Goal: Task Accomplishment & Management: Use online tool/utility

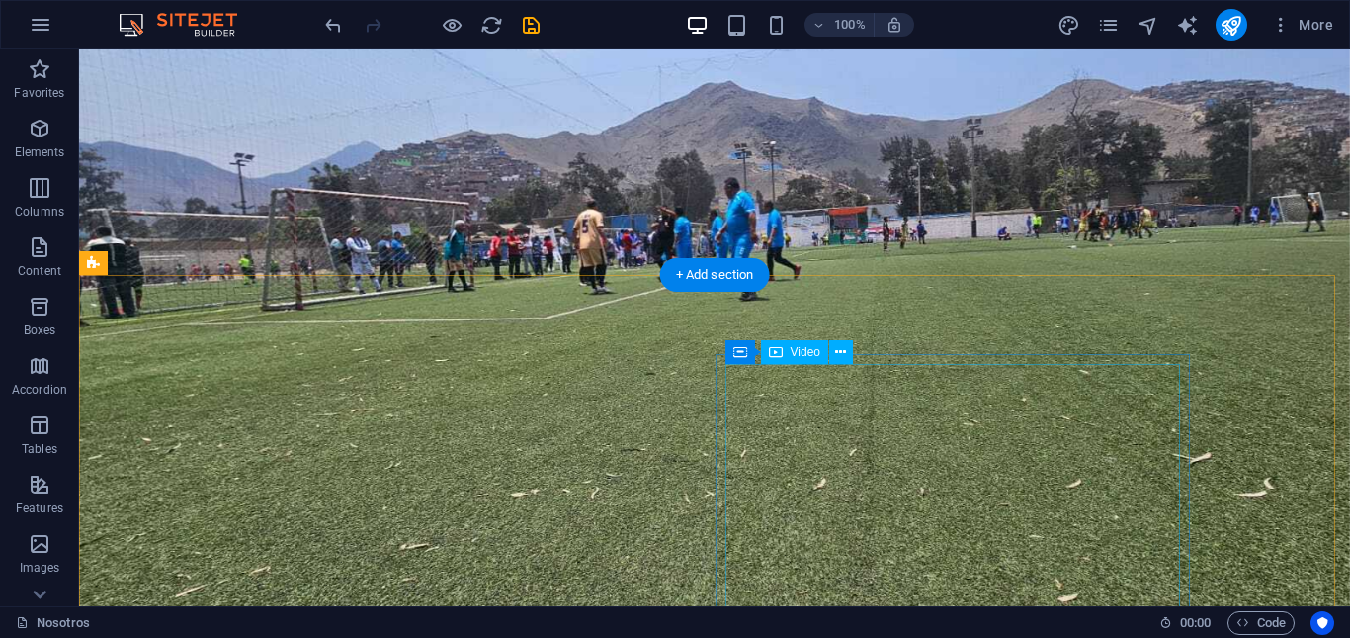
scroll to position [1253, 0]
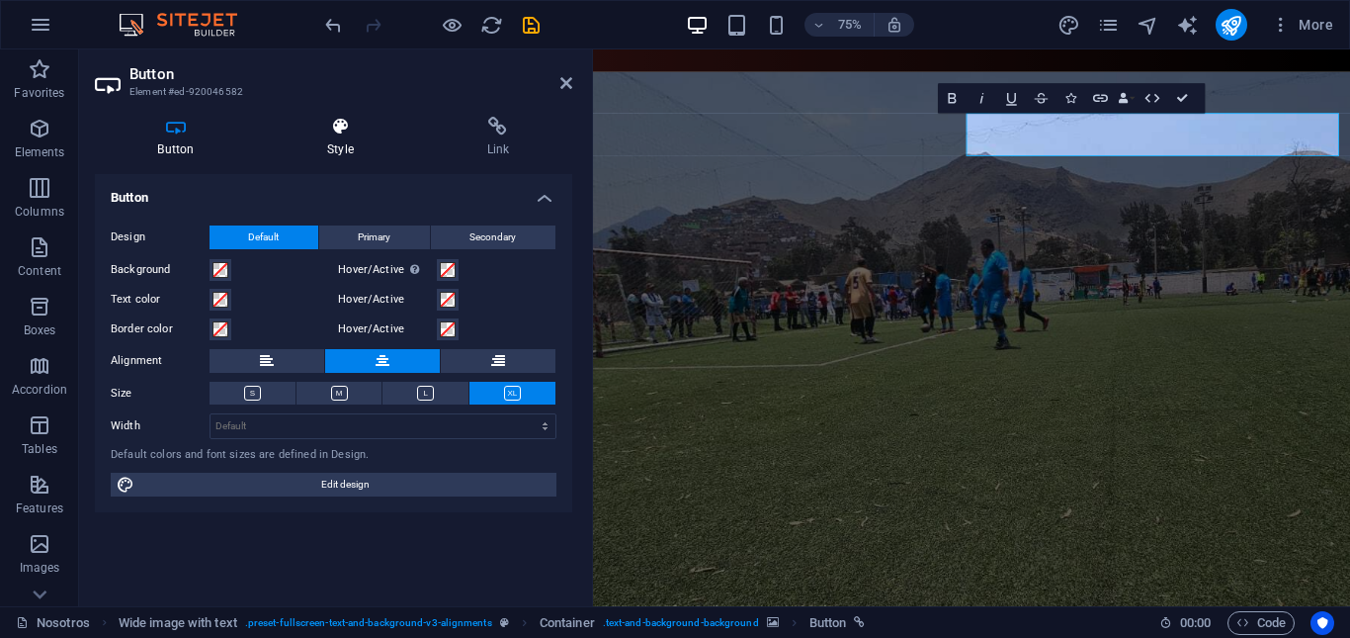
click at [355, 134] on icon at bounding box center [341, 127] width 152 height 20
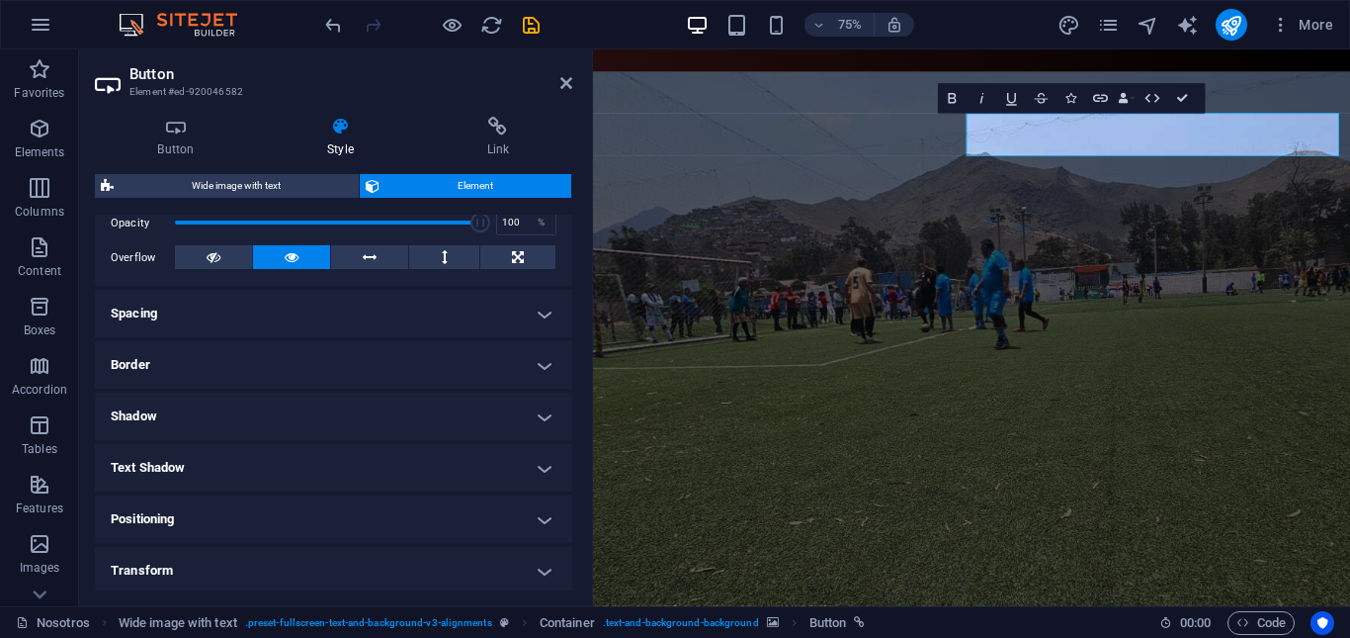
scroll to position [460, 0]
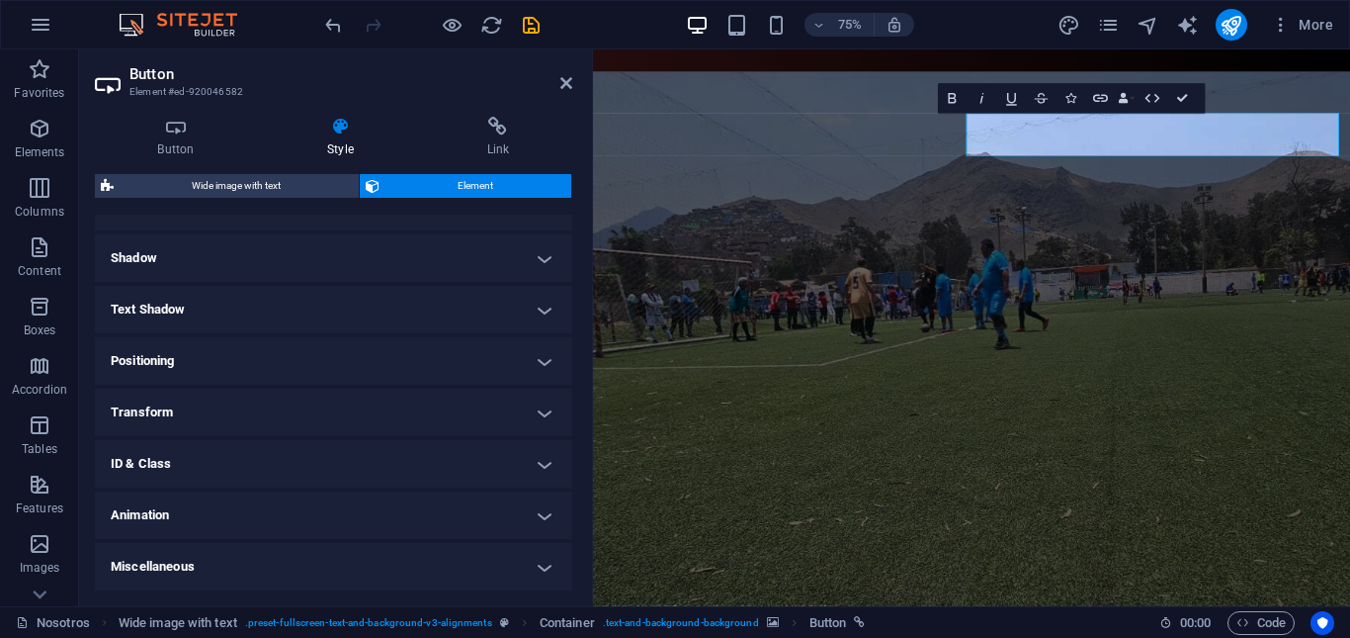
click at [308, 260] on h4 "Shadow" at bounding box center [333, 257] width 477 height 47
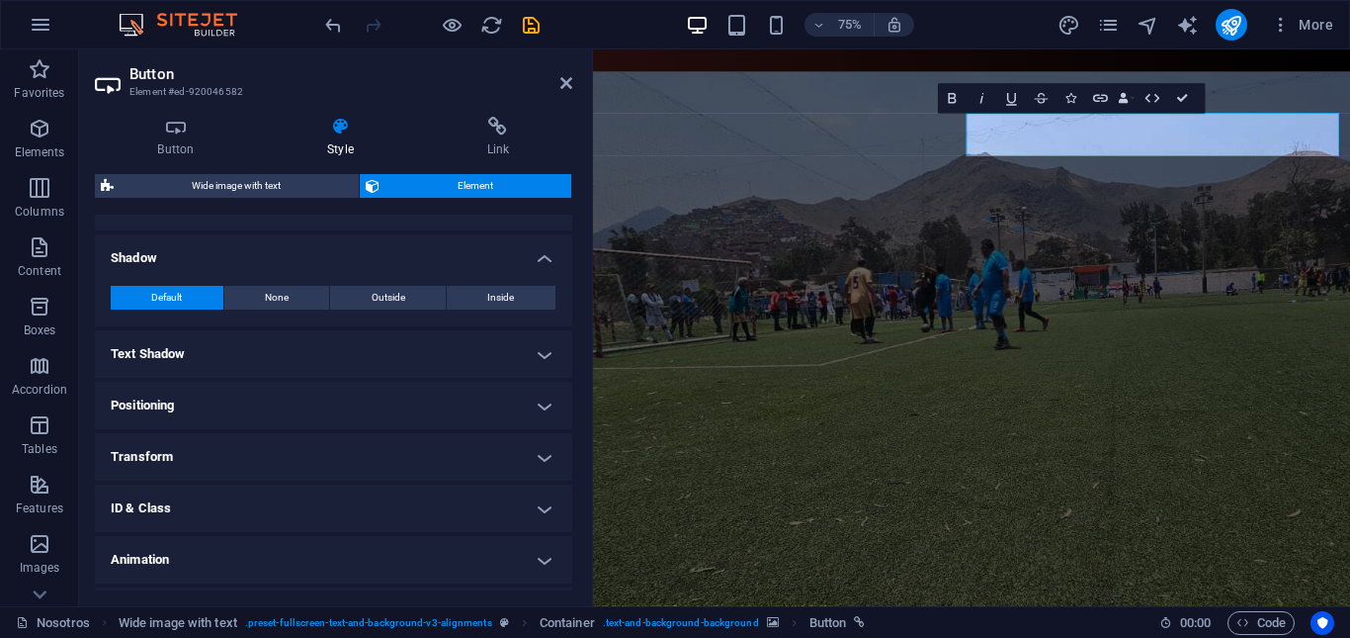
scroll to position [361, 0]
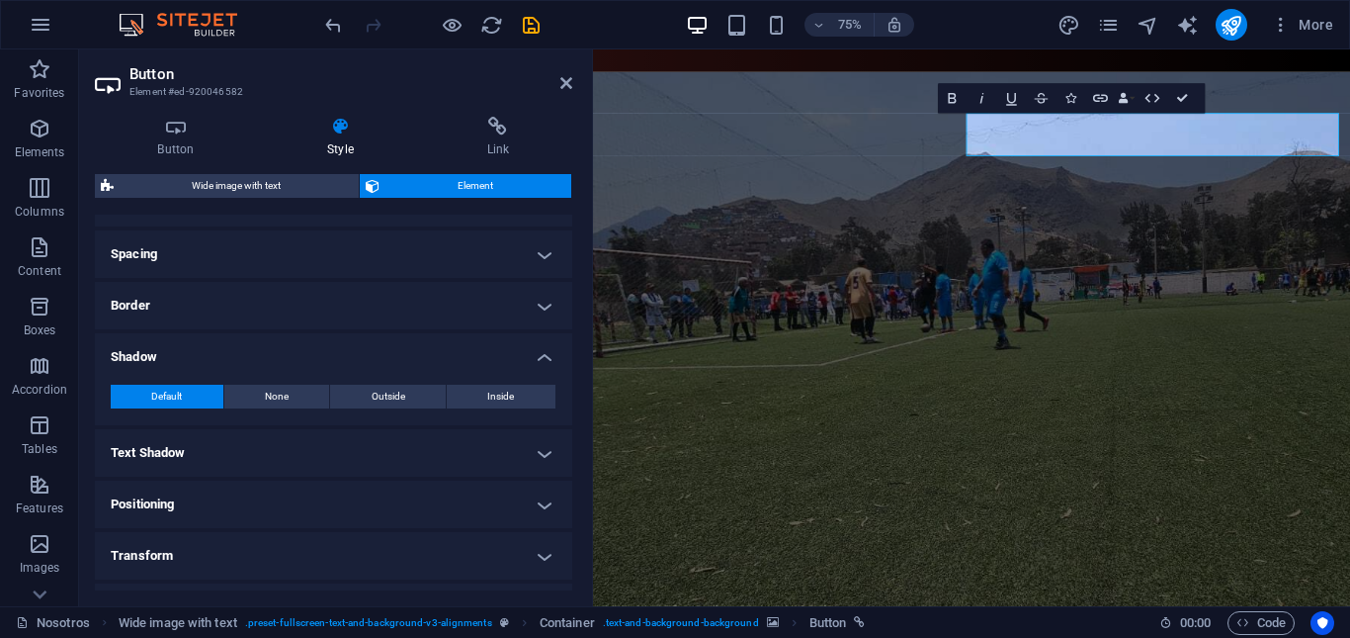
click at [306, 306] on h4 "Border" at bounding box center [333, 305] width 477 height 47
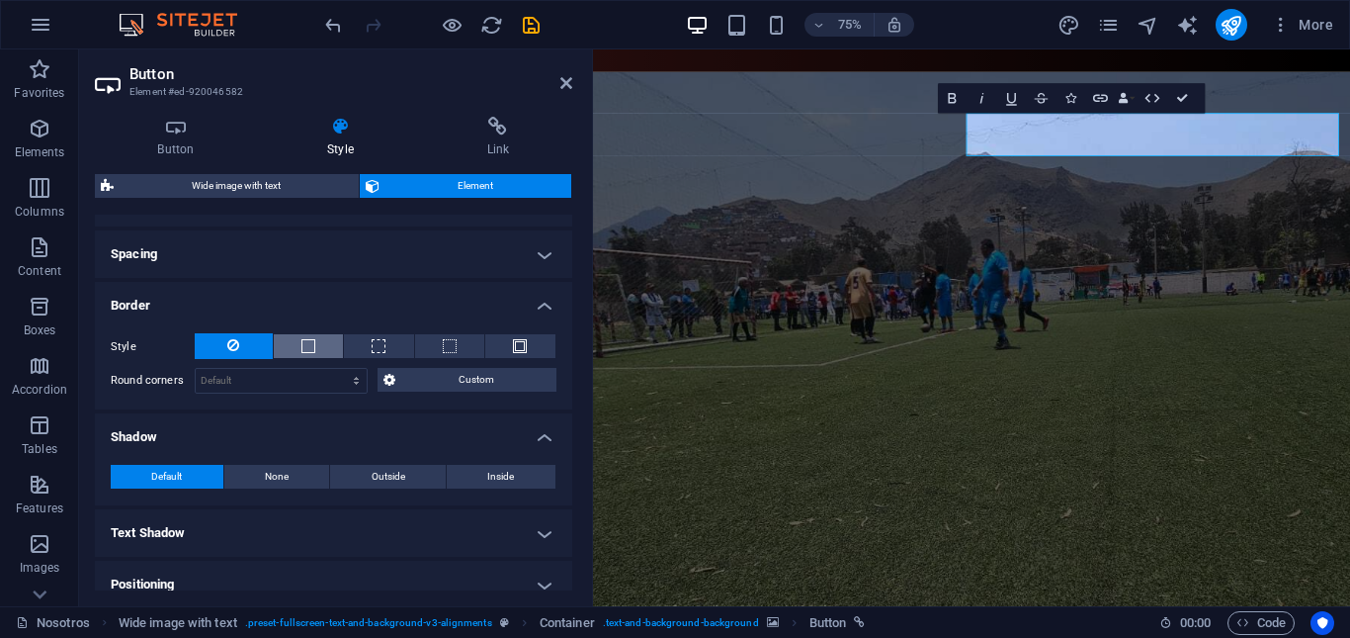
click at [309, 342] on span at bounding box center [308, 346] width 14 height 14
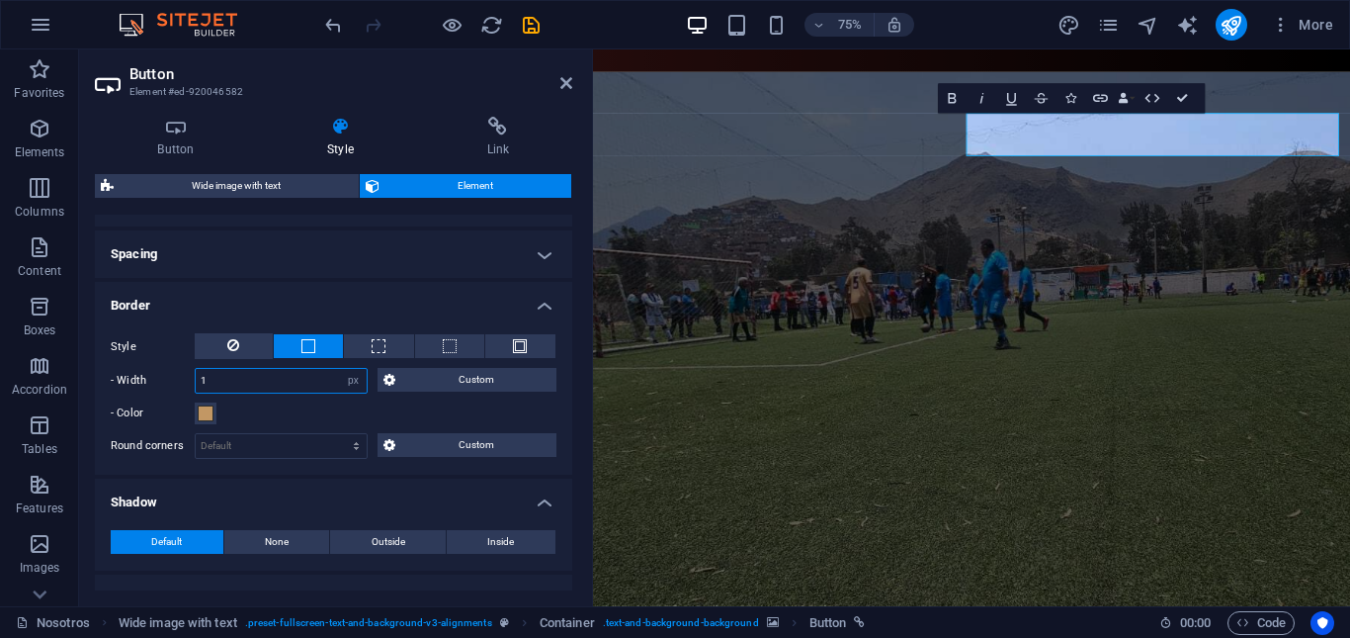
click at [246, 377] on input "1" at bounding box center [281, 381] width 171 height 24
type input "10"
click at [214, 407] on button "- Color" at bounding box center [206, 413] width 22 height 22
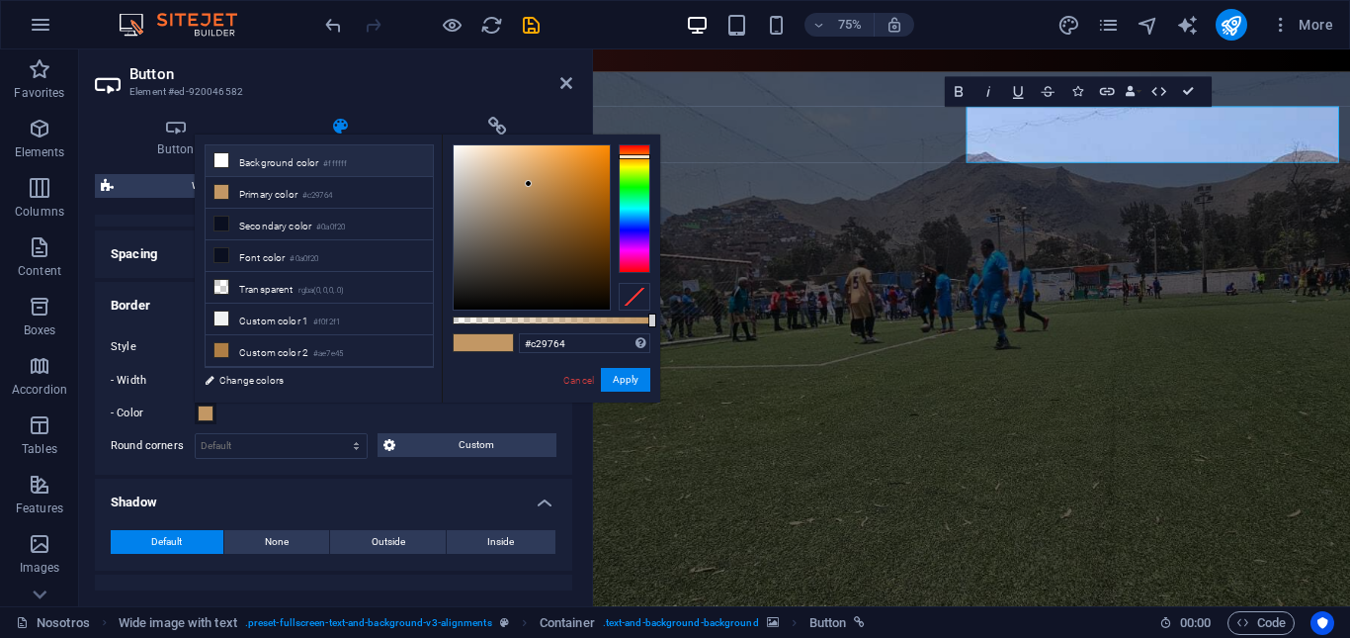
click at [223, 161] on icon at bounding box center [221, 160] width 14 height 14
type input "#ffffff"
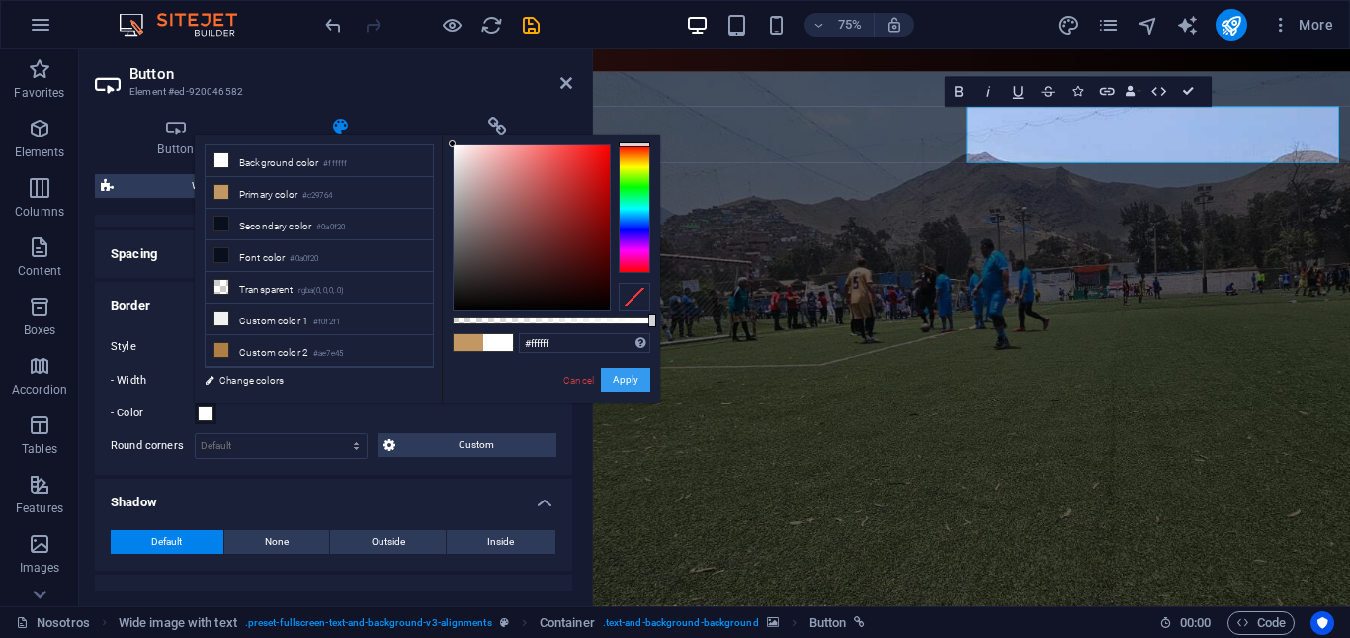
click at [623, 372] on button "Apply" at bounding box center [625, 380] width 49 height 24
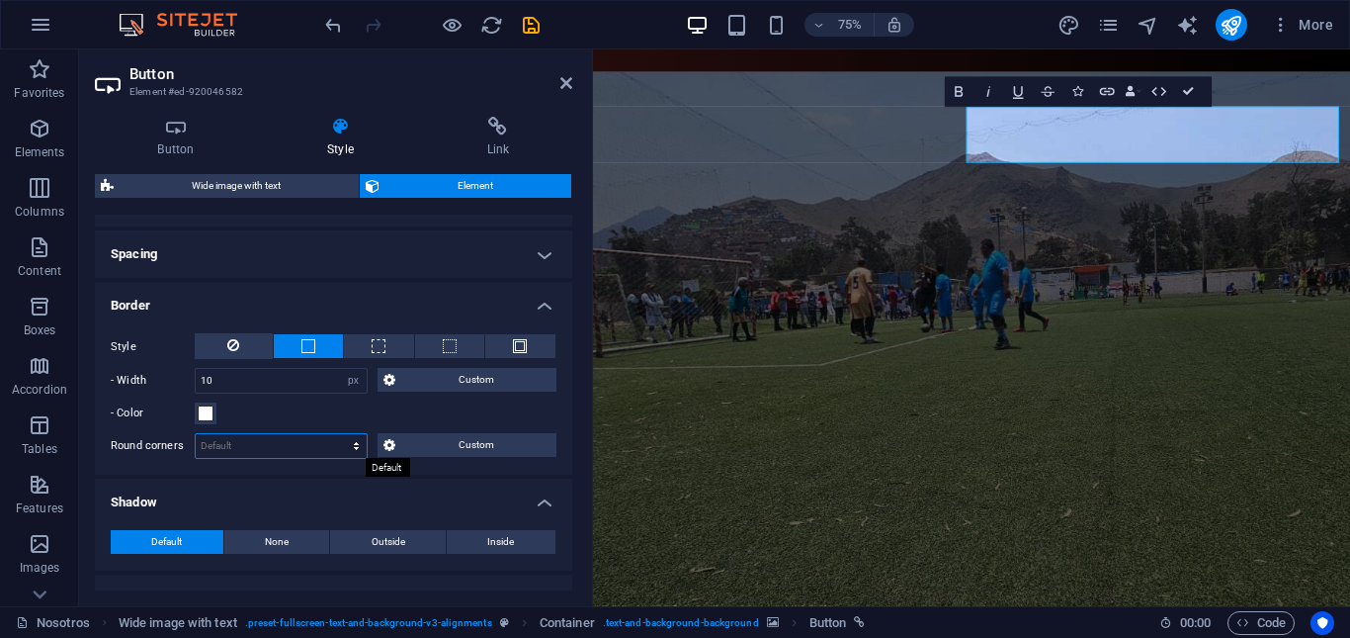
click at [235, 439] on select "Default px rem % vh vw Custom" at bounding box center [281, 446] width 171 height 24
select select "px"
click at [337, 434] on select "Default px rem % vh vw Custom" at bounding box center [281, 446] width 171 height 24
type input "10"
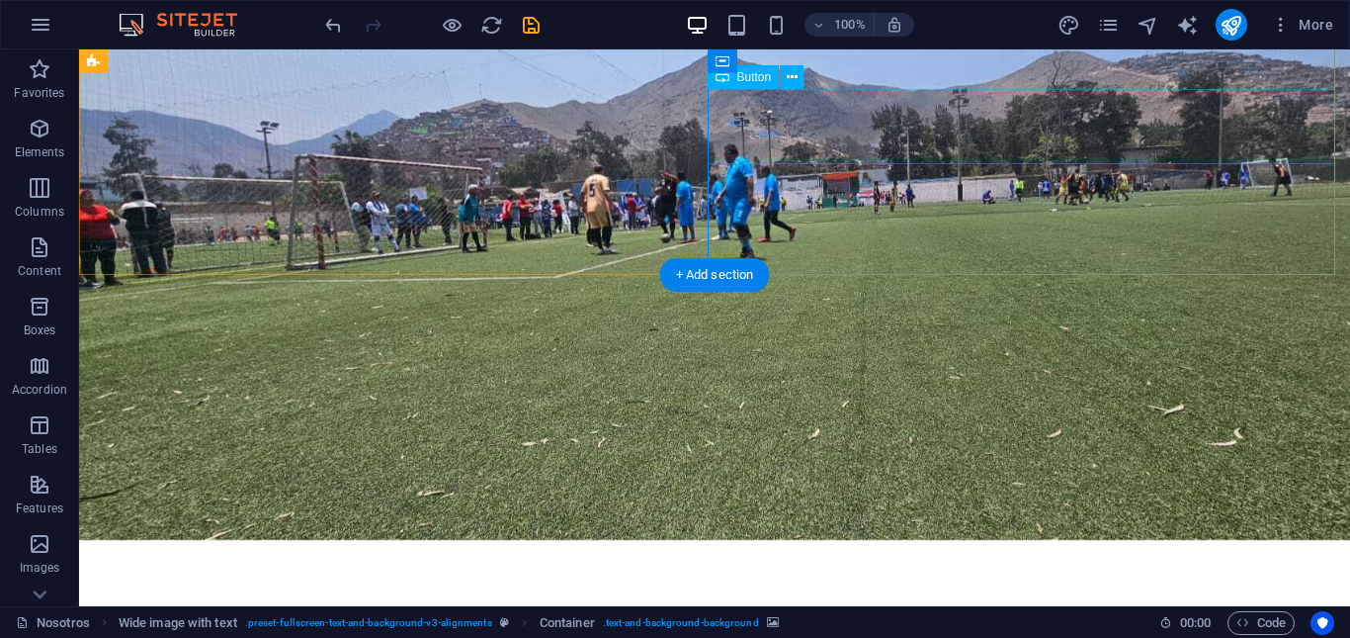
drag, startPoint x: 971, startPoint y: 127, endPoint x: 1050, endPoint y: 175, distance: 92.7
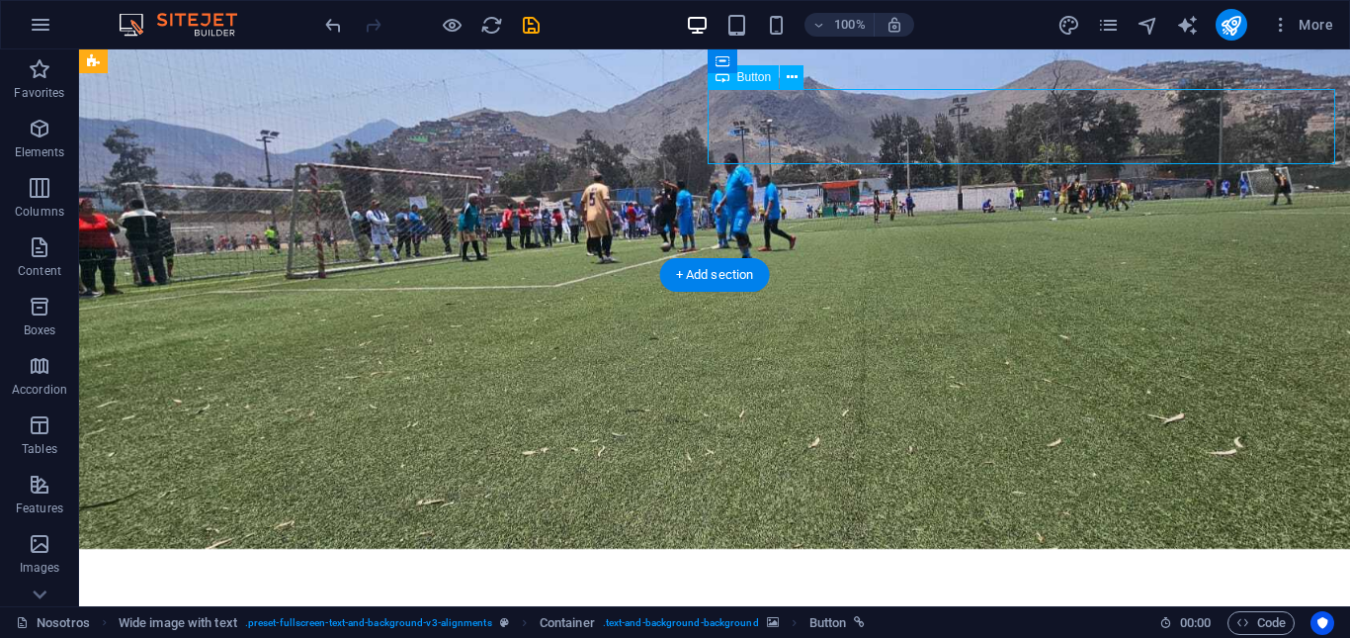
select select "px"
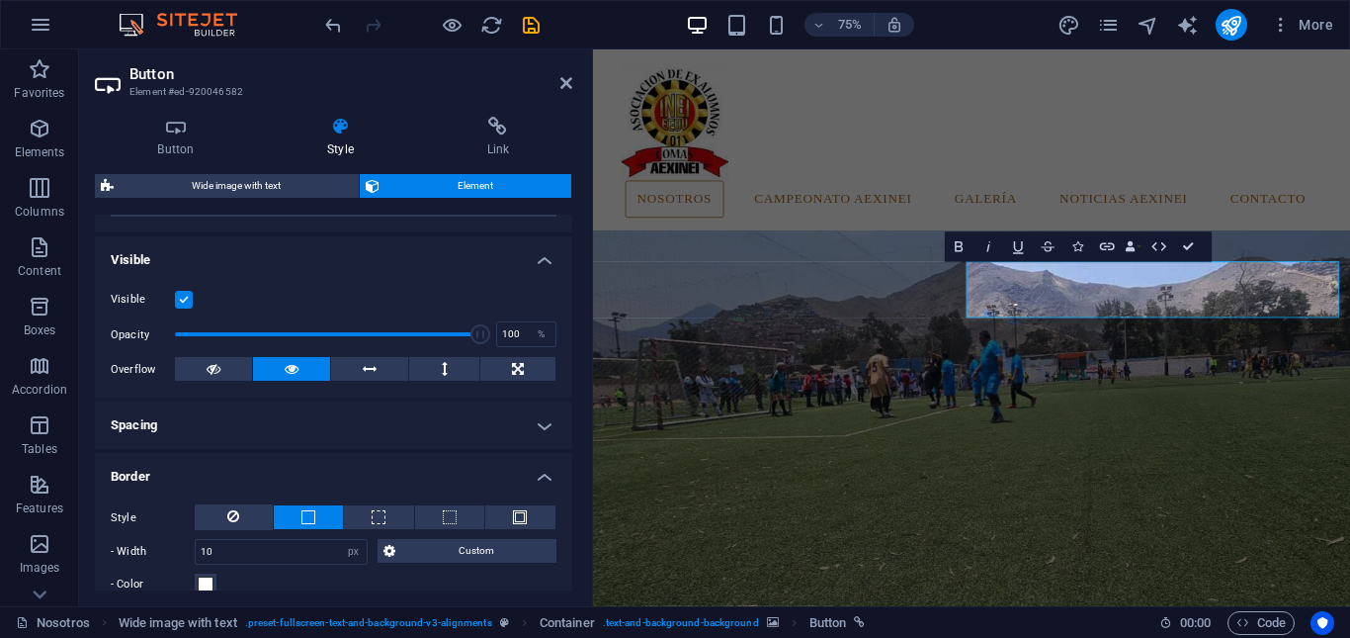
scroll to position [198, 0]
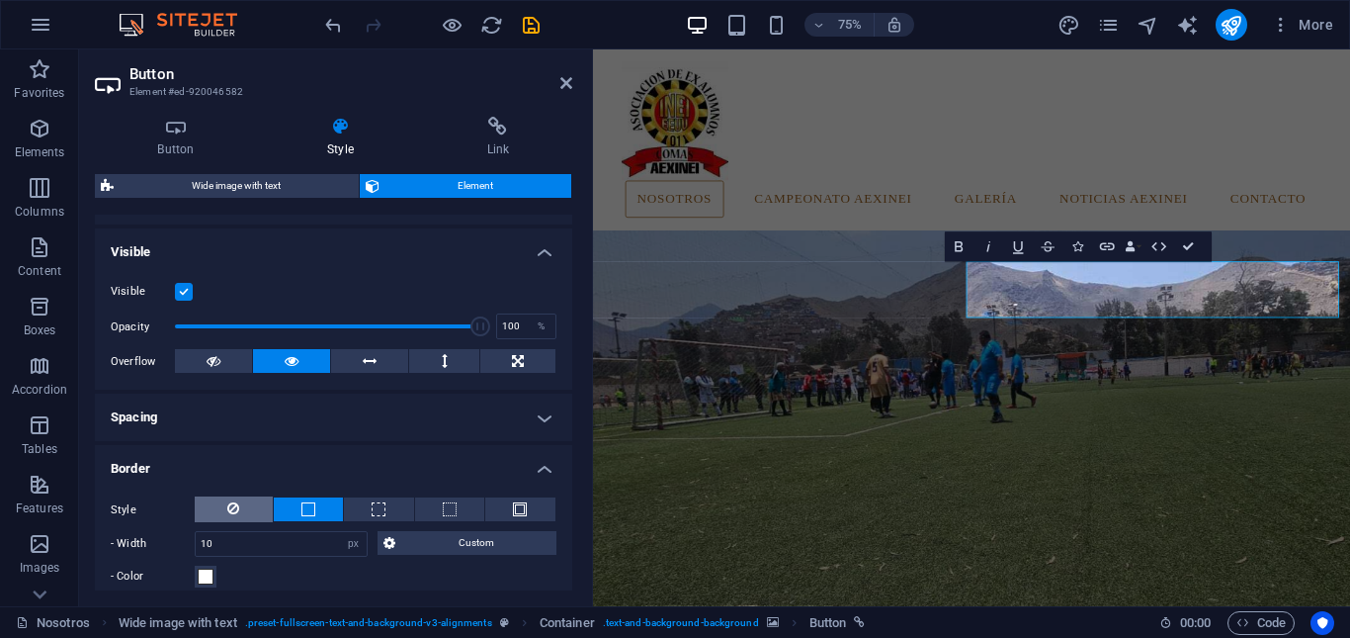
click at [241, 509] on button at bounding box center [234, 509] width 78 height 26
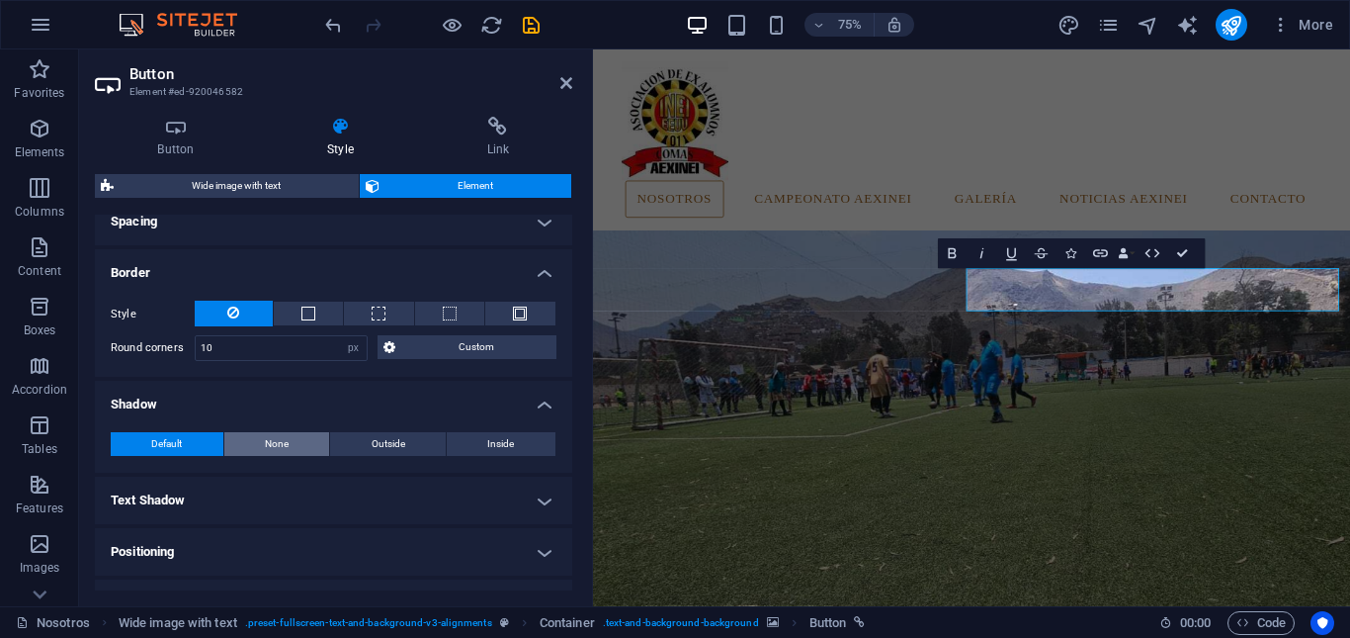
scroll to position [395, 0]
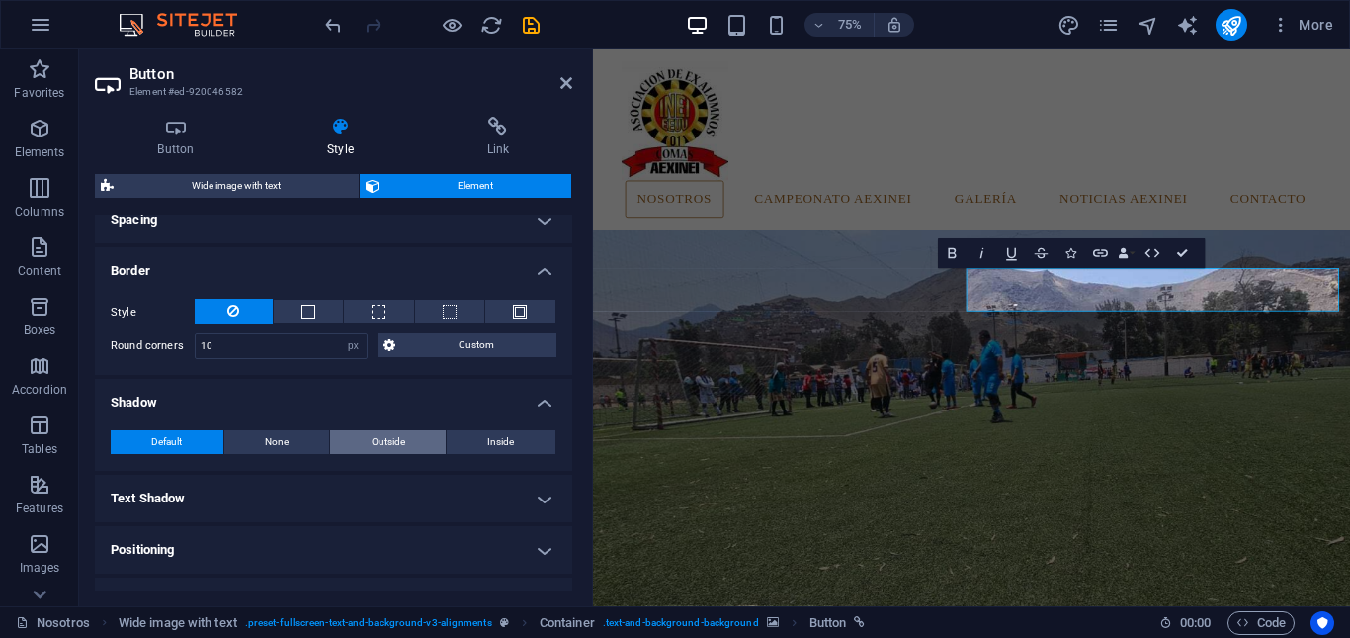
click at [372, 442] on span "Outside" at bounding box center [389, 442] width 34 height 24
type input "2"
type input "4"
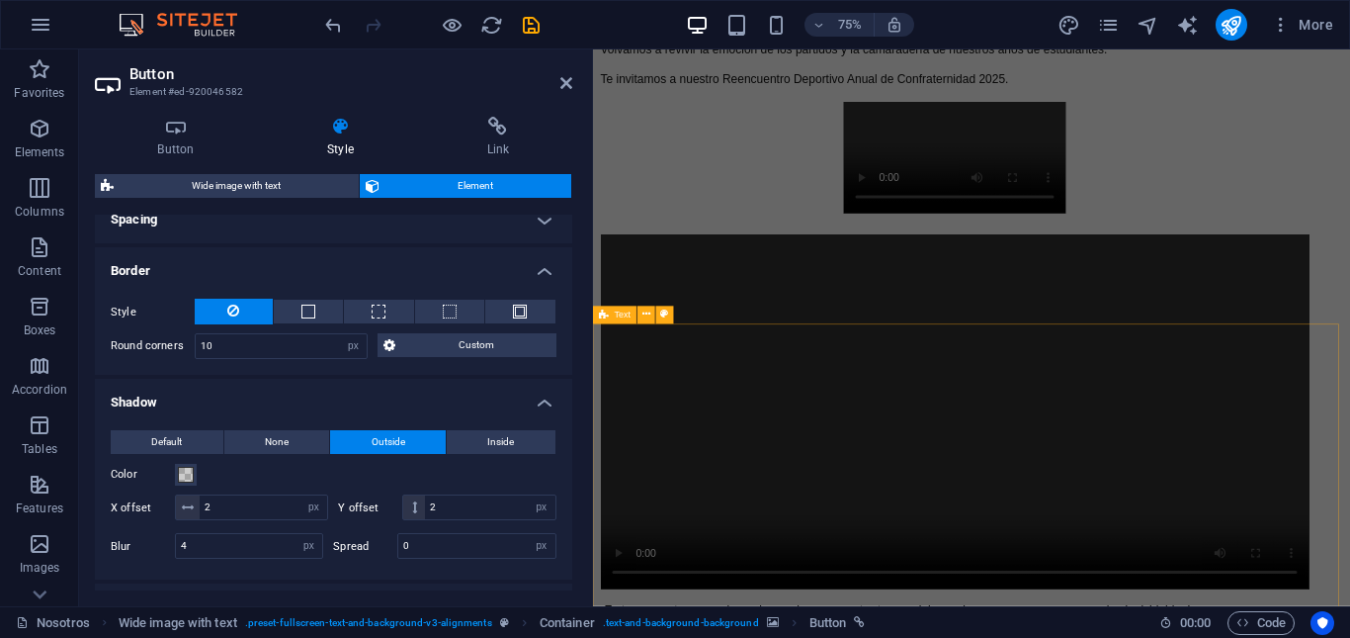
scroll to position [3913, 0]
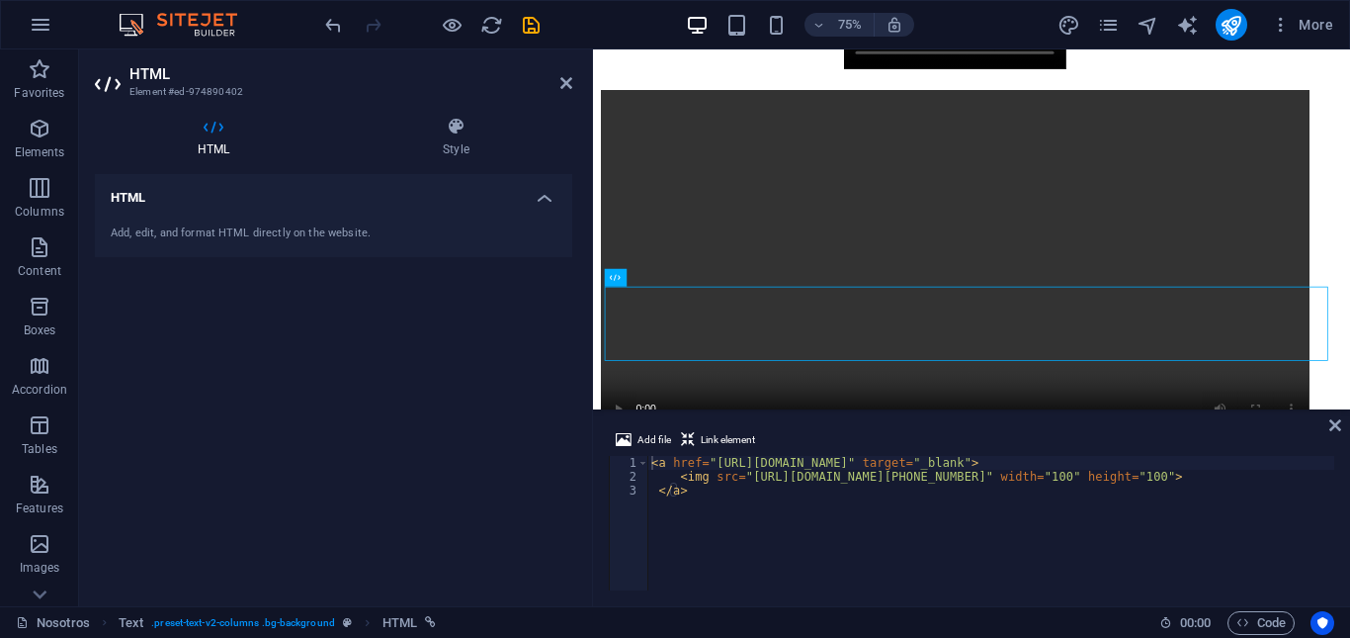
scroll to position [3961, 0]
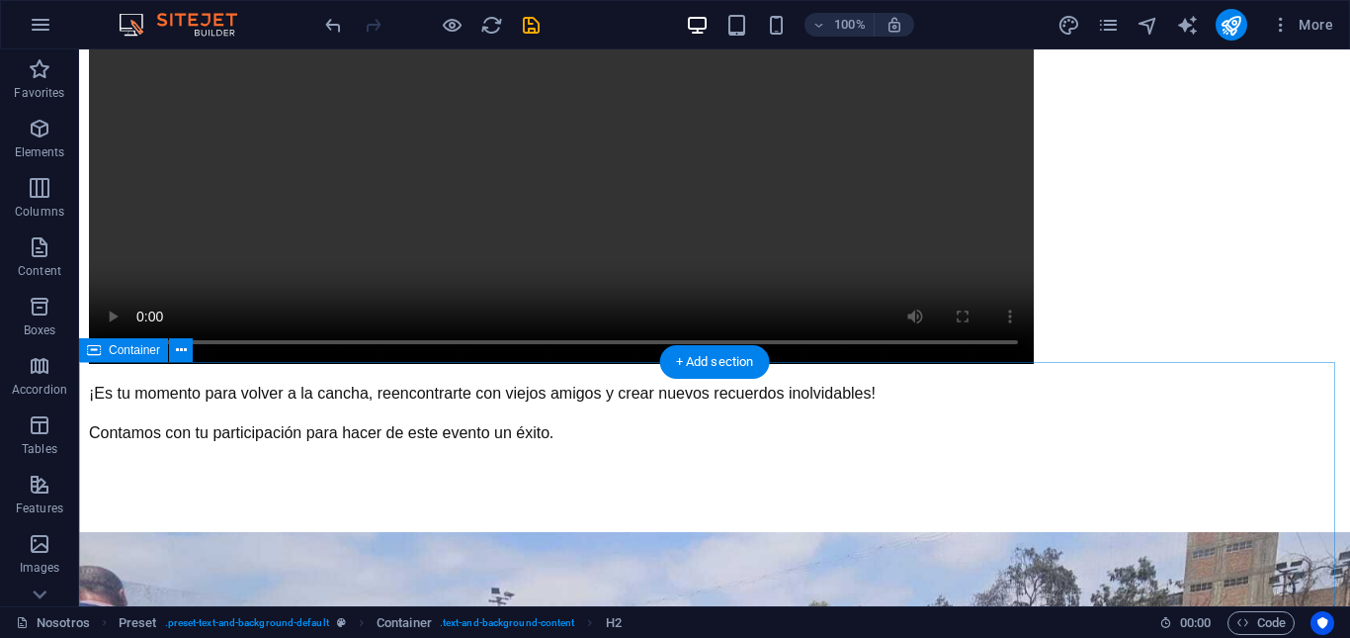
scroll to position [4195, 0]
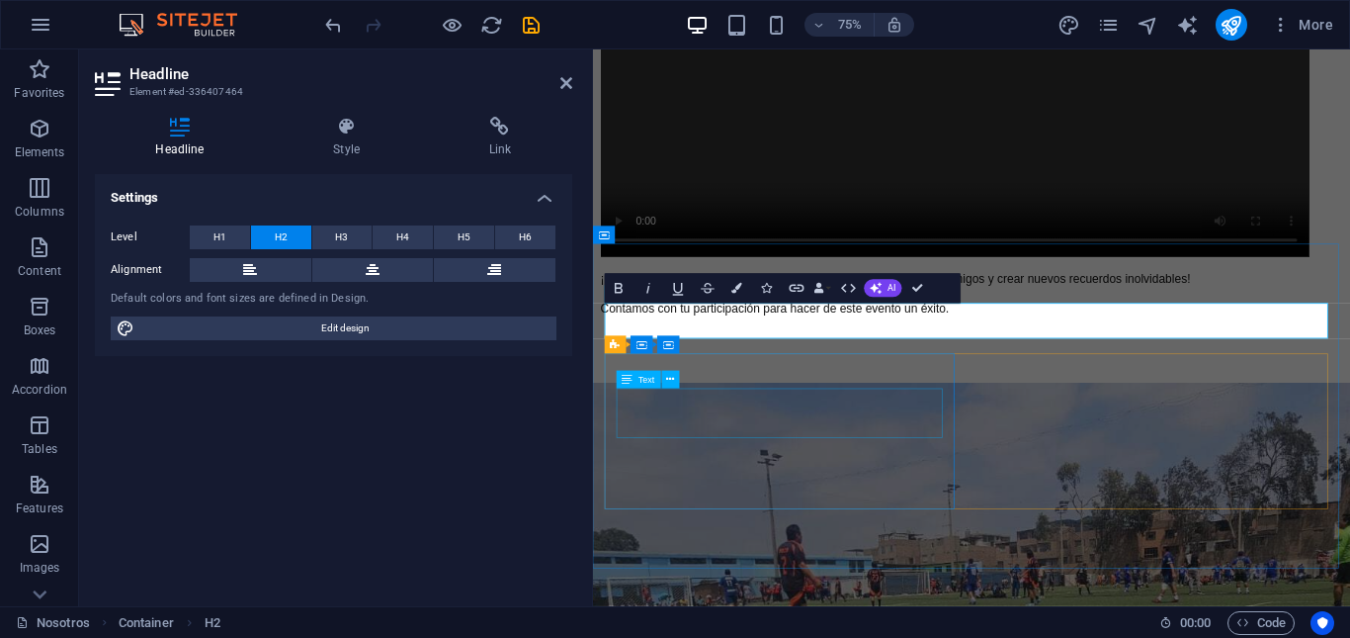
scroll to position [4231, 0]
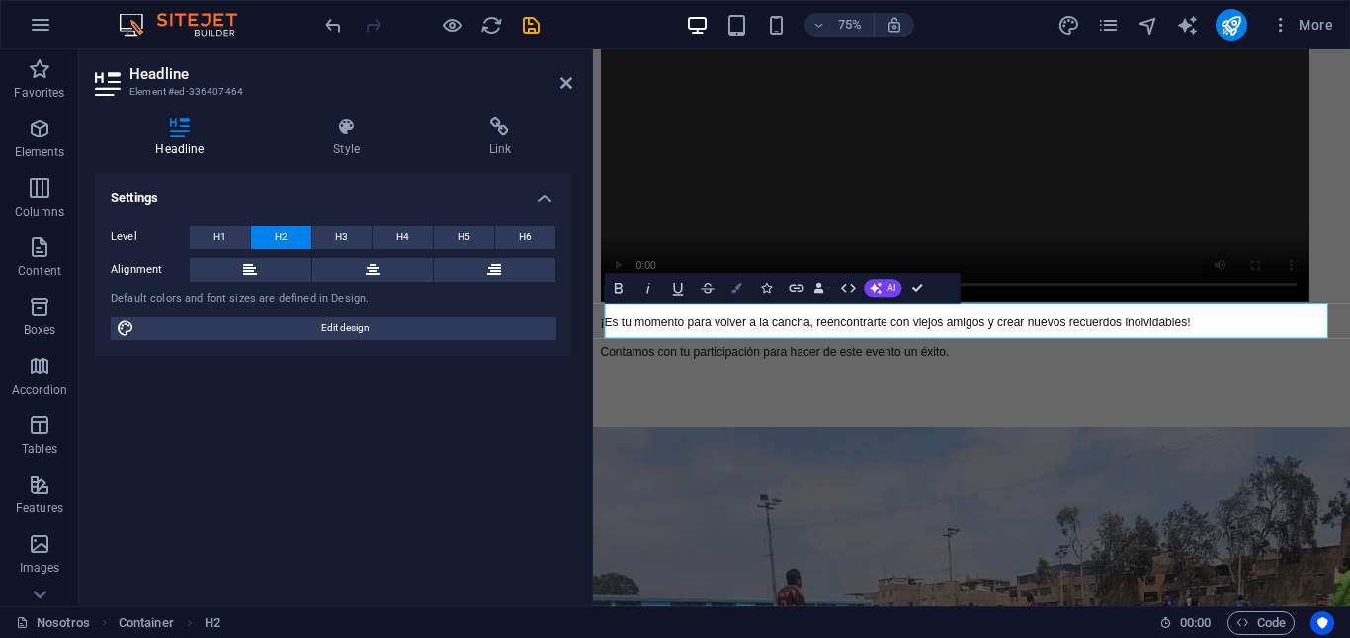
click at [729, 297] on button "Colors" at bounding box center [737, 288] width 29 height 30
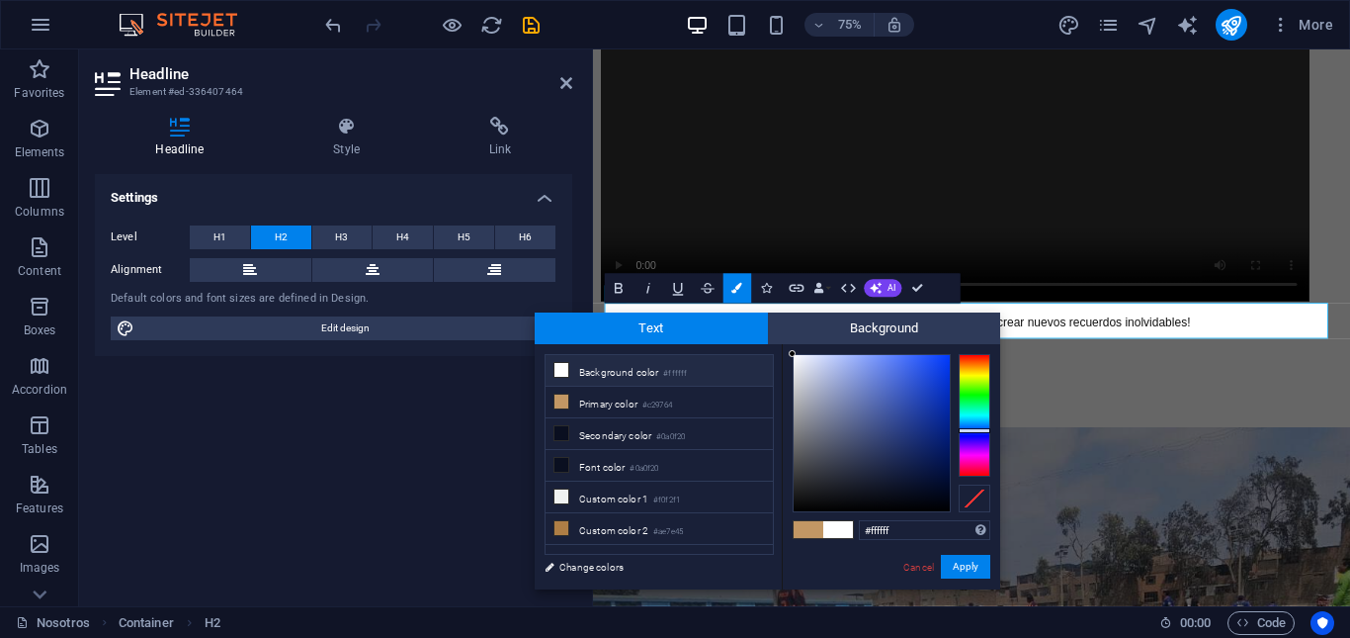
drag, startPoint x: 897, startPoint y: 488, endPoint x: 791, endPoint y: 347, distance: 176.5
click at [791, 347] on div "#ffffff Supported formats #0852ed rgb(8, 82, 237) rgba(8, 82, 237, 90%) hsv(221…" at bounding box center [891, 610] width 218 height 532
type input "#fafafa"
click at [793, 357] on div at bounding box center [792, 356] width 7 height 7
click at [964, 563] on button "Apply" at bounding box center [965, 567] width 49 height 24
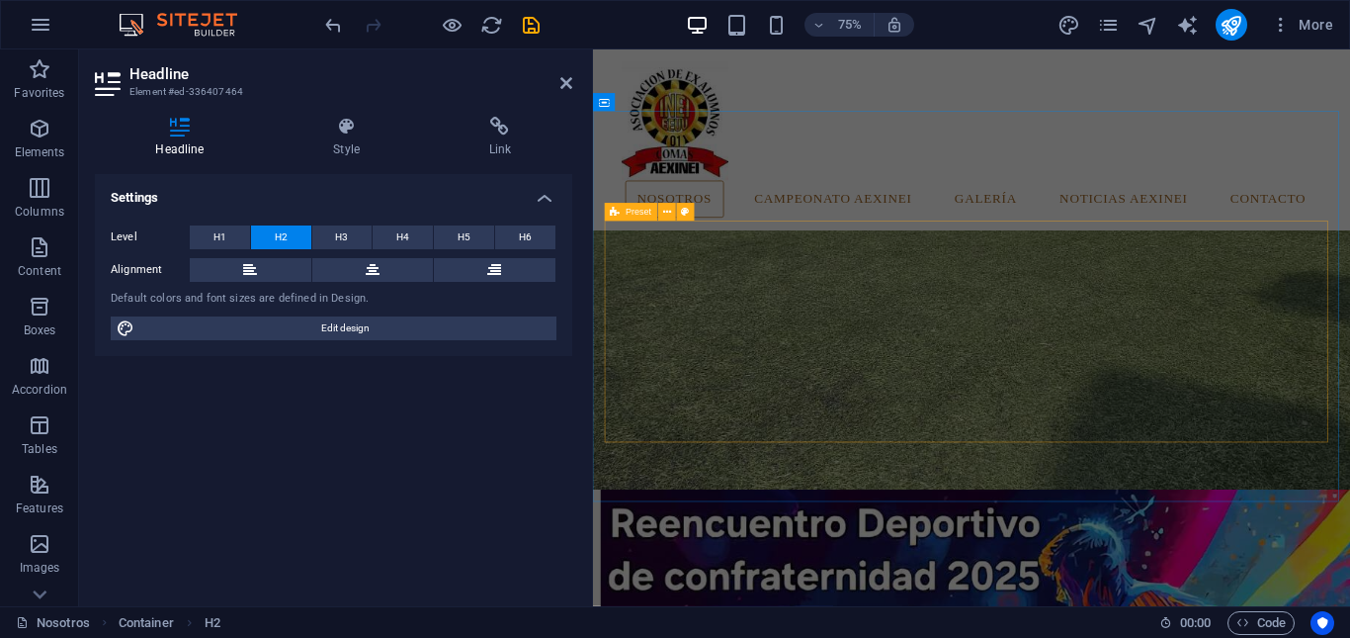
scroll to position [4726, 0]
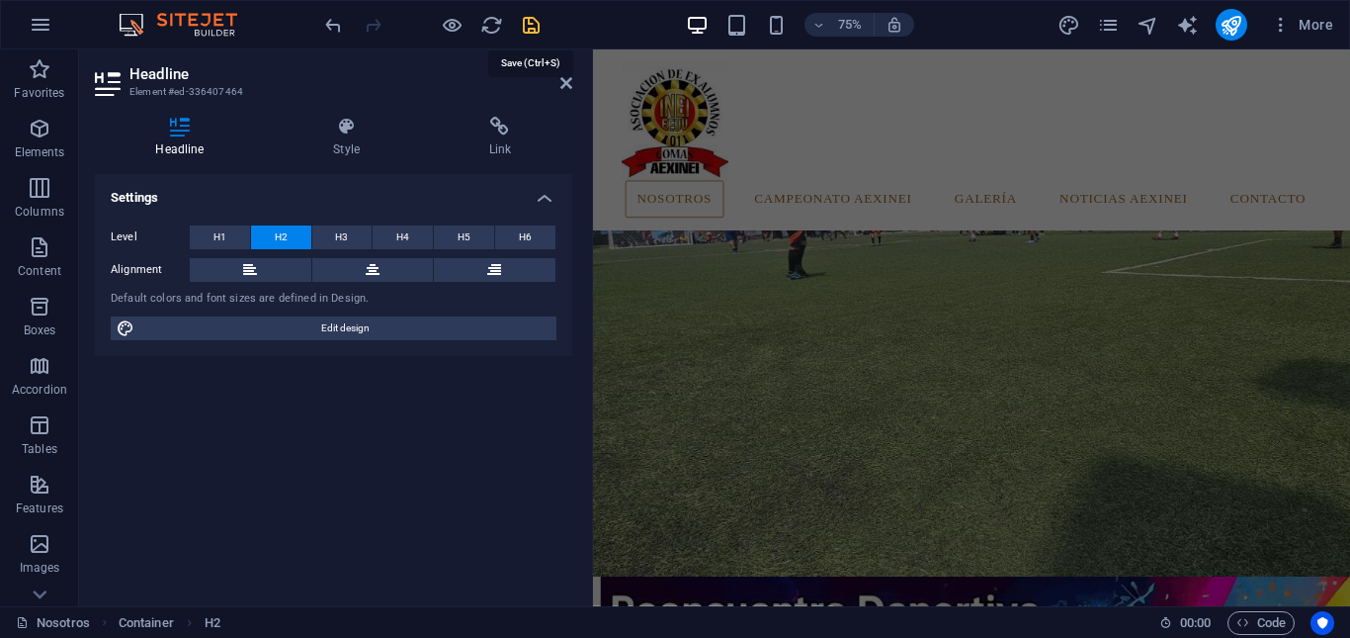
click at [526, 21] on icon "save" at bounding box center [531, 25] width 23 height 23
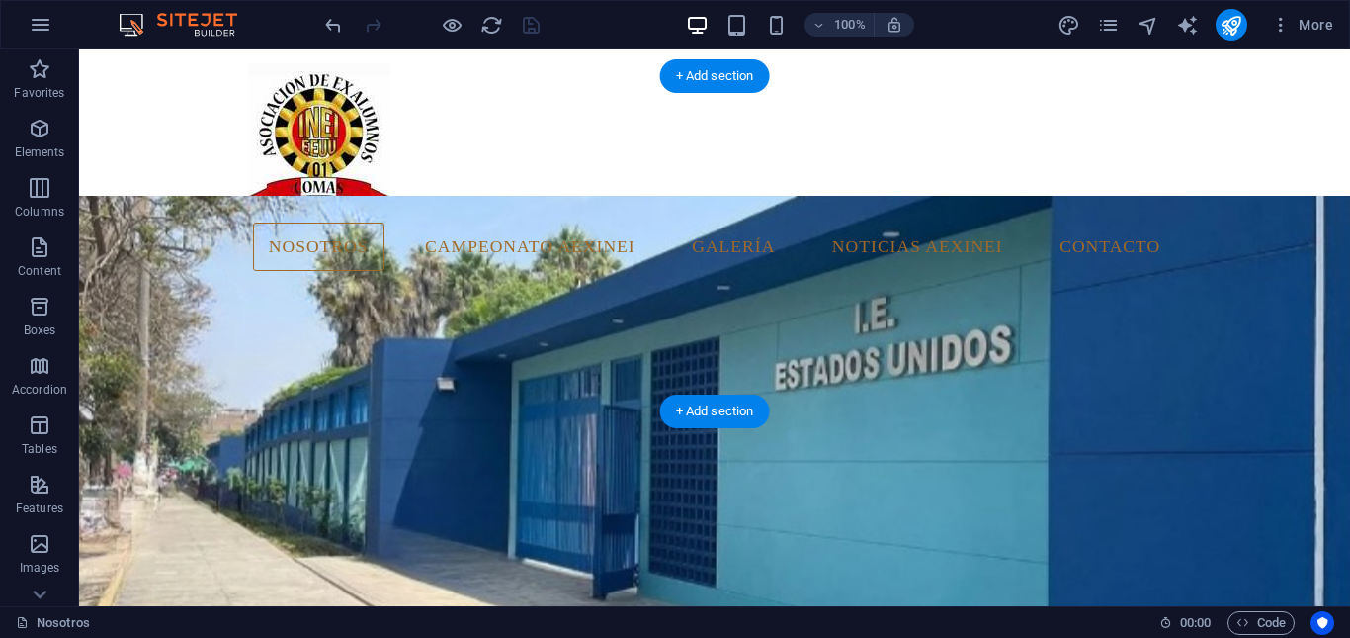
scroll to position [0, 0]
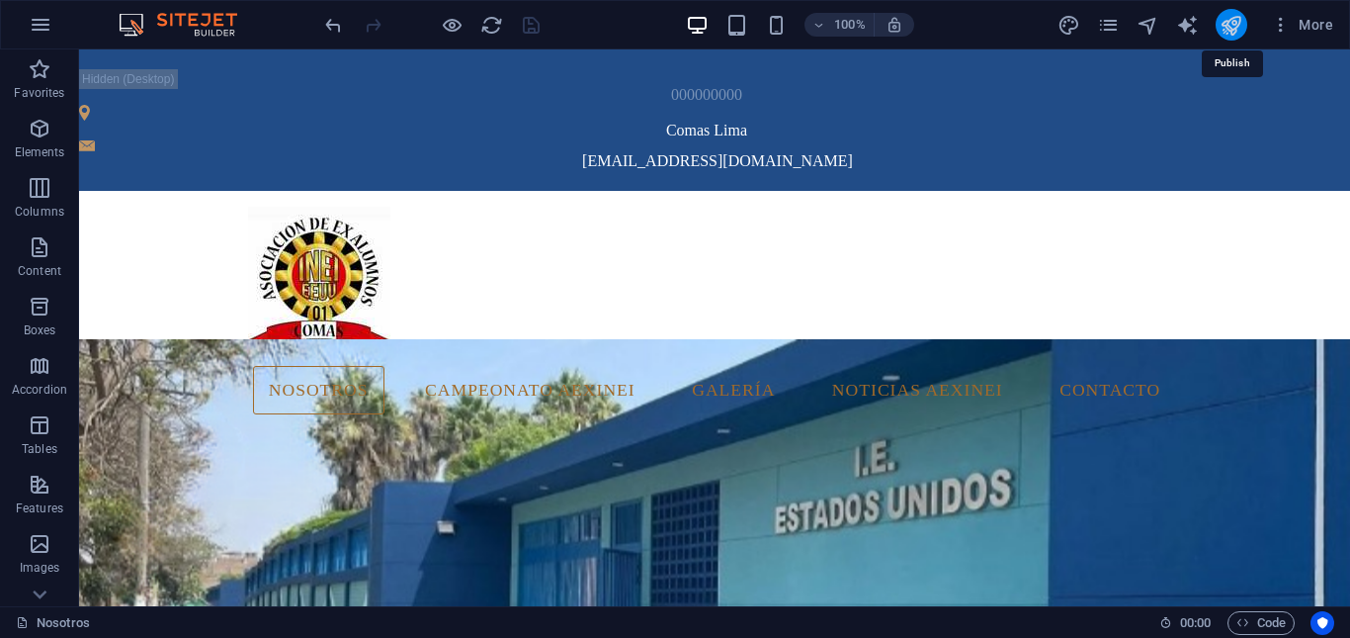
click at [1232, 19] on icon "publish" at bounding box center [1231, 25] width 23 height 23
